Goal: Information Seeking & Learning: Learn about a topic

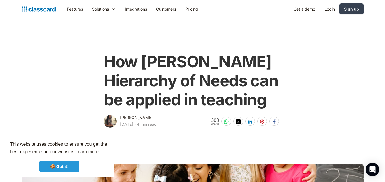
click at [67, 166] on link "🍪 Got it!" at bounding box center [59, 166] width 40 height 11
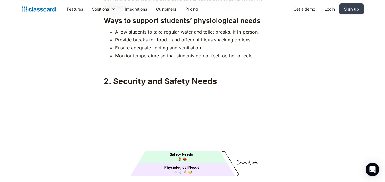
scroll to position [909, 0]
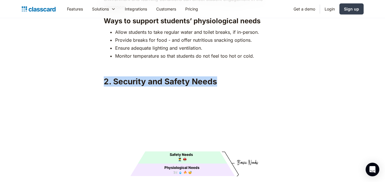
drag, startPoint x: 105, startPoint y: 71, endPoint x: 223, endPoint y: 74, distance: 118.4
click at [223, 77] on h2 "2. Security and Safety Needs" at bounding box center [192, 82] width 177 height 10
copy h2 "2. Security and Safety Needs"
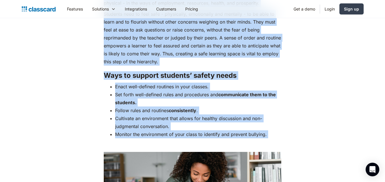
scroll to position [1142, 0]
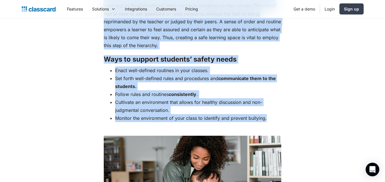
drag, startPoint x: 104, startPoint y: 46, endPoint x: 270, endPoint y: 108, distance: 177.5
copy div "Loremips dol sitame conse adip elit se doe temporinc. Utlabo etdolo magna, aliq…"
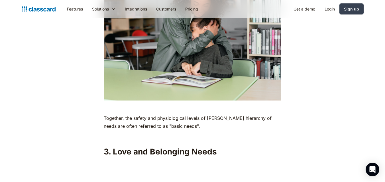
scroll to position [1298, 0]
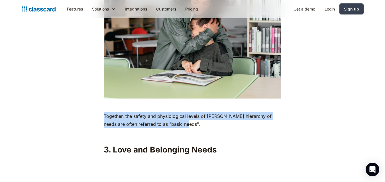
drag, startPoint x: 104, startPoint y: 105, endPoint x: 187, endPoint y: 114, distance: 83.3
click at [187, 114] on p "Together, the safety and physiological levels of [PERSON_NAME] hierarchy of nee…" at bounding box center [192, 120] width 177 height 16
copy p "Together, the safety and physiological levels of [PERSON_NAME] hierarchy of nee…"
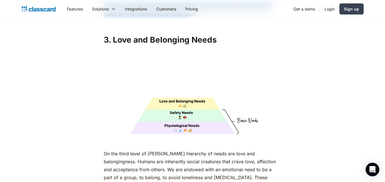
scroll to position [1406, 0]
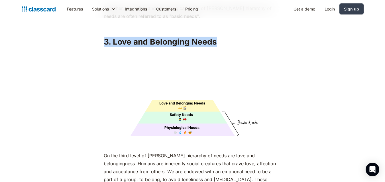
drag, startPoint x: 105, startPoint y: 32, endPoint x: 240, endPoint y: 34, distance: 134.9
click at [240, 37] on h2 "3. Love and Belonging Needs" at bounding box center [192, 42] width 177 height 10
copy h2 "3. Love and Belonging Needs"
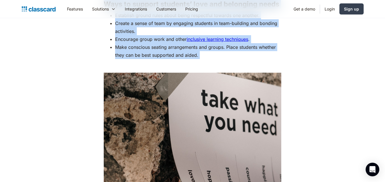
scroll to position [1701, 0]
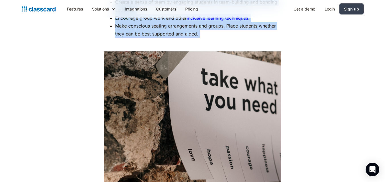
drag, startPoint x: 104, startPoint y: 44, endPoint x: 203, endPoint y: 30, distance: 99.7
copy div "Lo ips dolor sitam co Adipis’e seddoeius te incid utl etdo mag aliquaenimadm. V…"
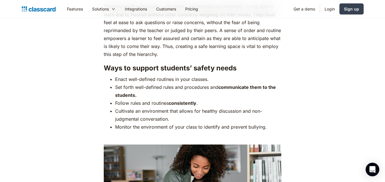
scroll to position [1131, 0]
